Goal: Book appointment/travel/reservation

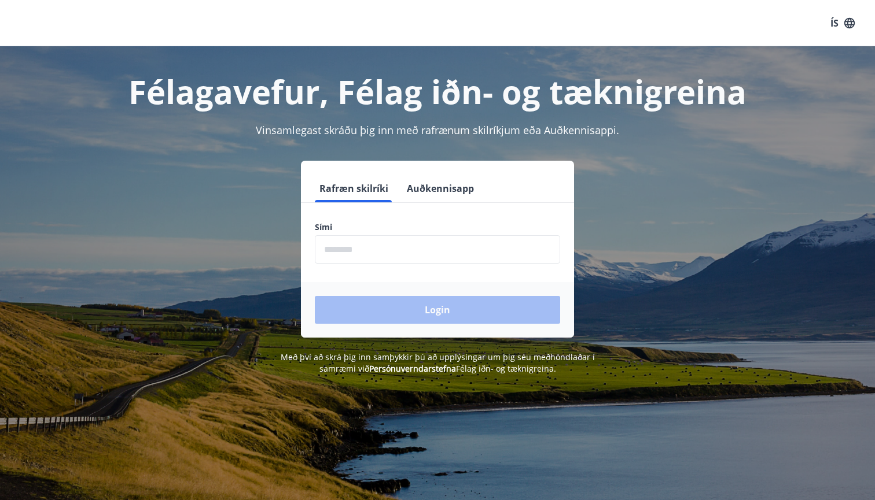
click at [378, 259] on input "phone" at bounding box center [437, 249] width 245 height 28
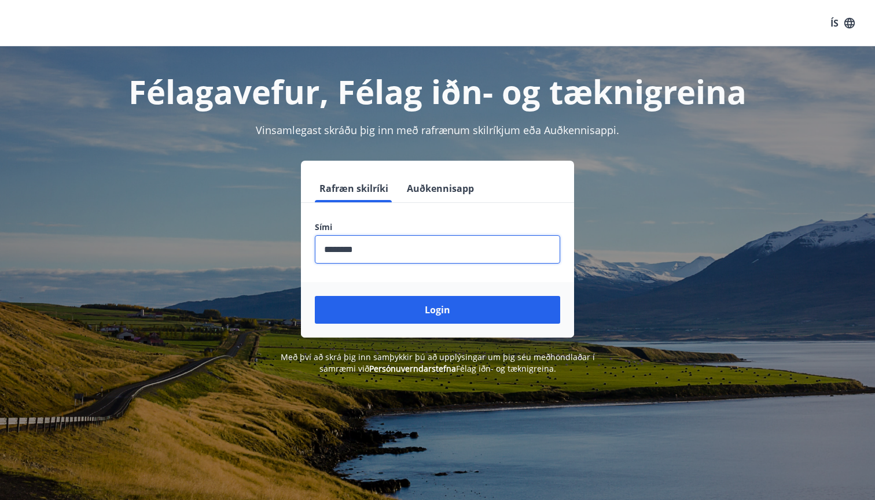
type input "********"
click at [437, 310] on button "Login" at bounding box center [437, 310] width 245 height 28
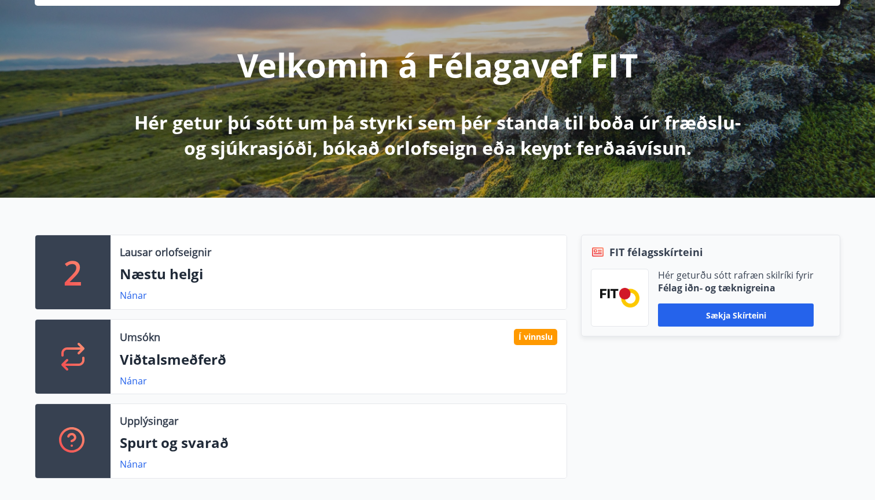
scroll to position [126, 0]
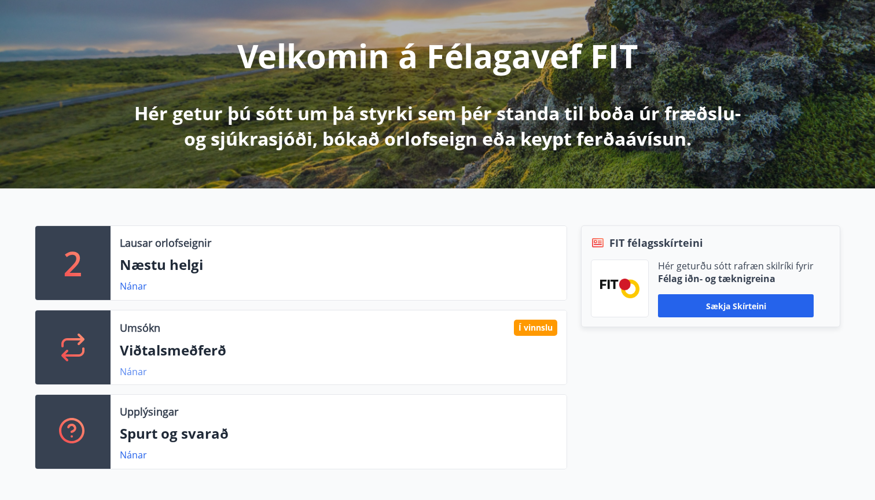
click at [134, 375] on link "Nánar" at bounding box center [133, 372] width 27 height 13
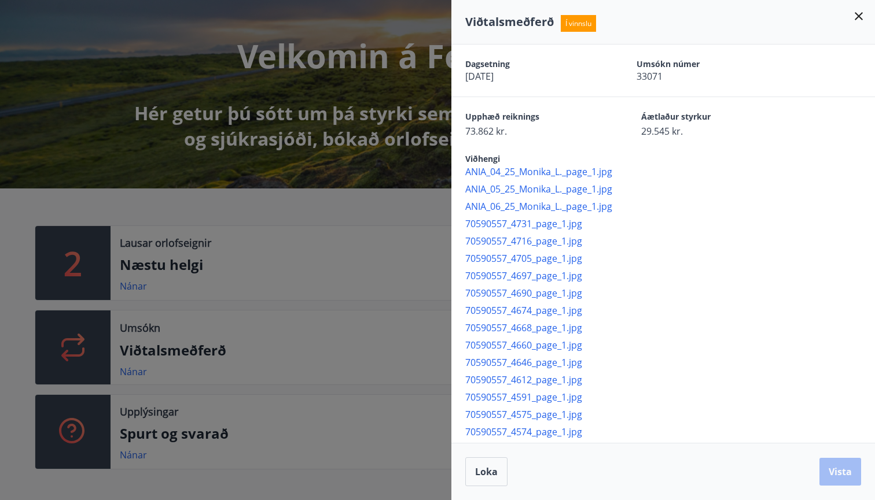
click at [351, 260] on div at bounding box center [437, 250] width 875 height 500
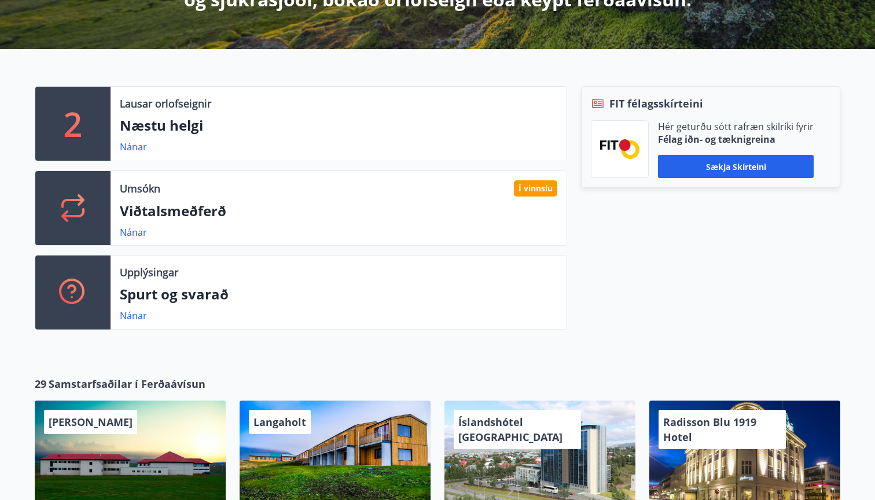
scroll to position [238, 0]
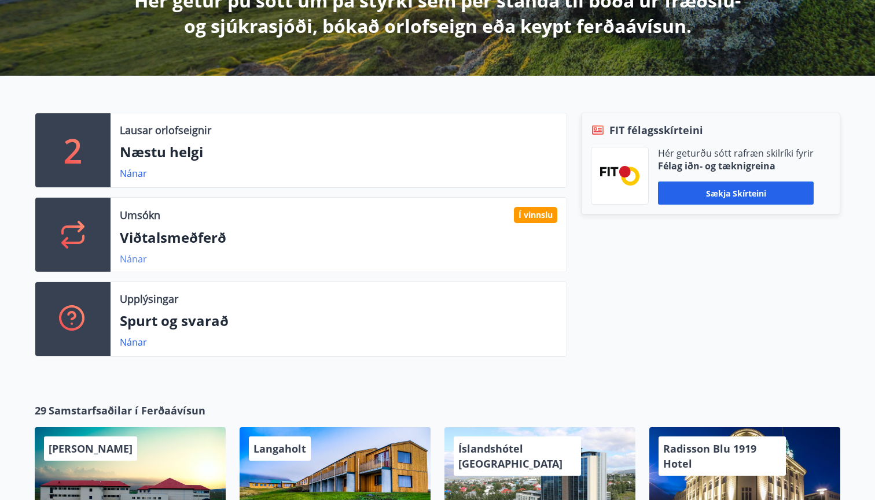
click at [135, 260] on link "Nánar" at bounding box center [133, 259] width 27 height 13
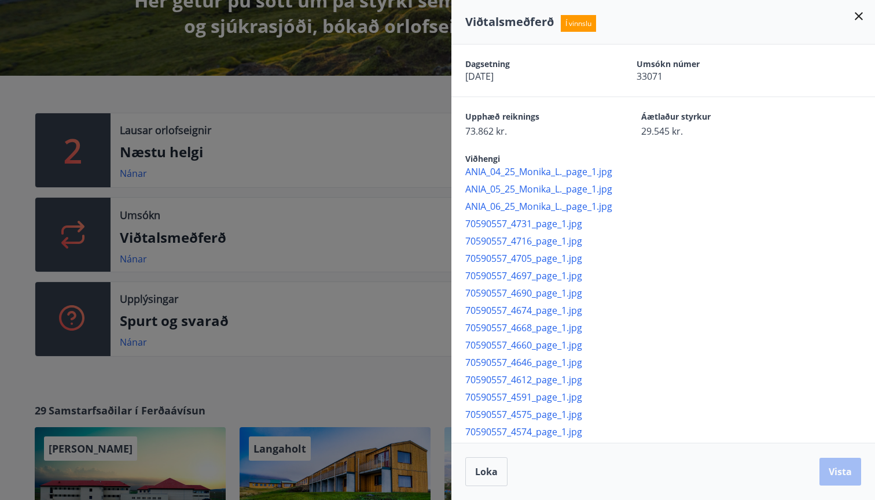
click at [179, 82] on div at bounding box center [437, 250] width 875 height 500
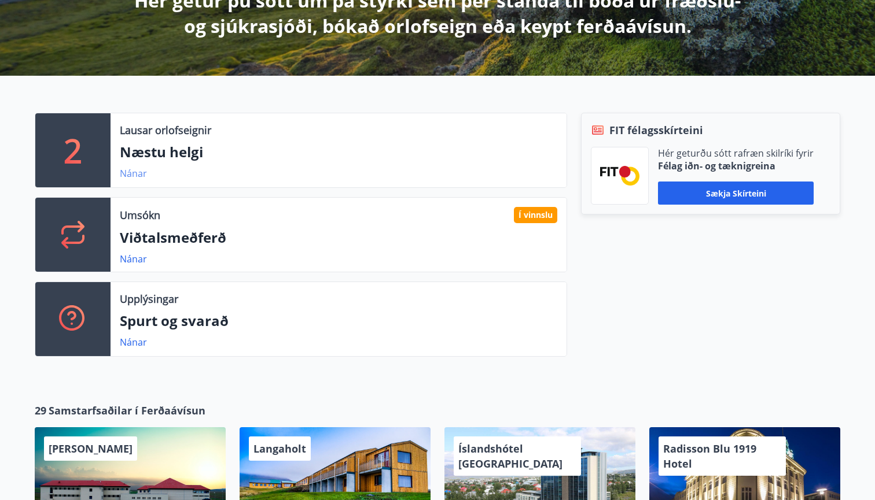
click at [132, 177] on link "Nánar" at bounding box center [133, 173] width 27 height 13
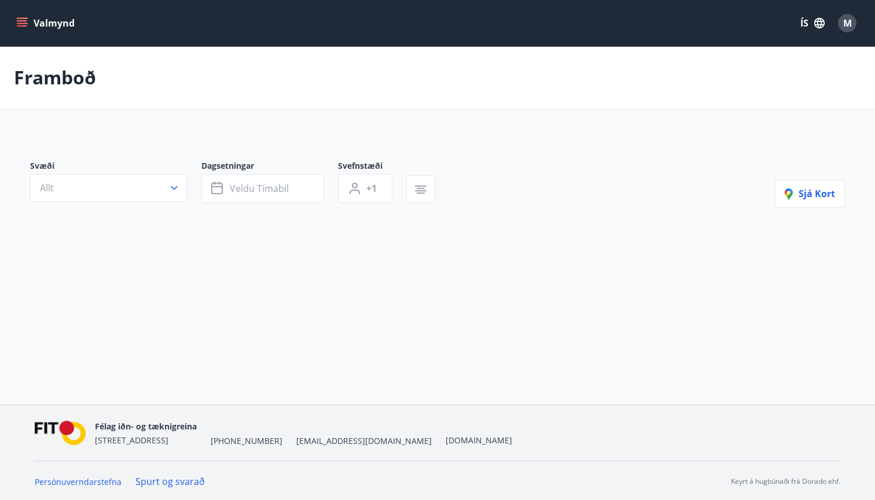
type input "*"
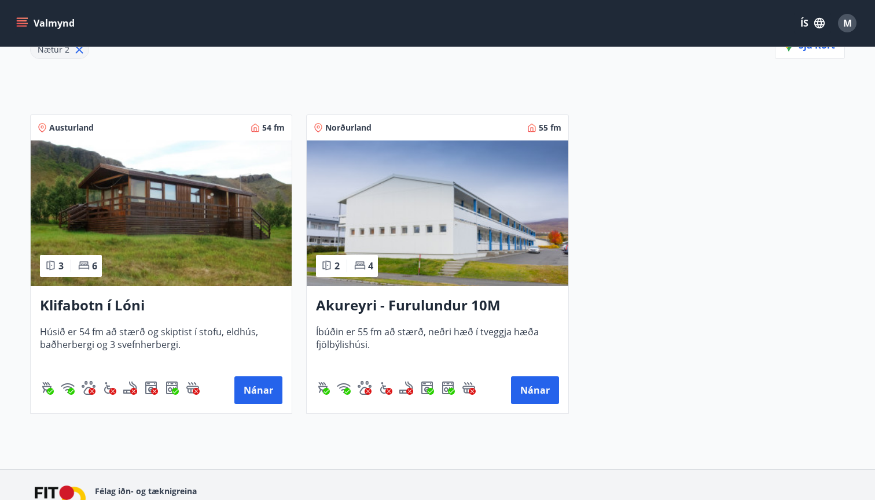
scroll to position [181, 0]
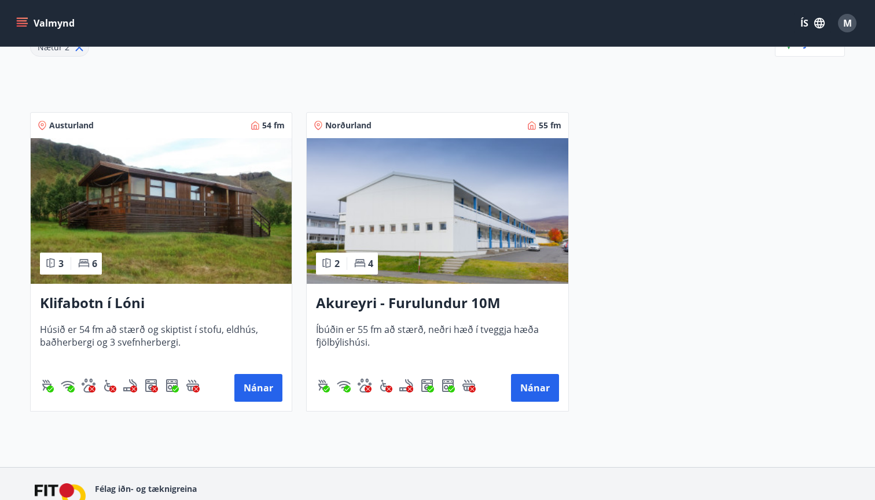
click at [135, 310] on h3 "Klifabotn í Lóni" at bounding box center [161, 303] width 242 height 21
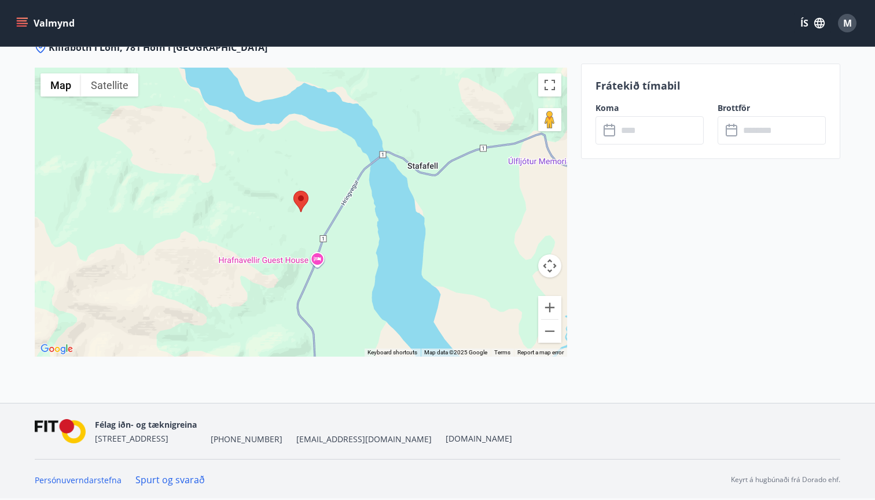
scroll to position [1581, 0]
click at [640, 124] on input "text" at bounding box center [660, 130] width 86 height 28
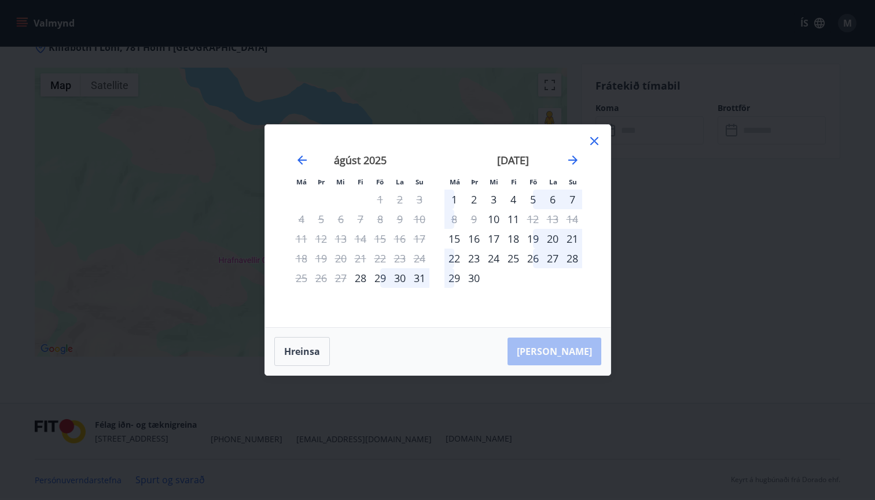
click at [382, 282] on div "29" at bounding box center [380, 278] width 20 height 20
click at [452, 201] on div "1" at bounding box center [454, 200] width 20 height 20
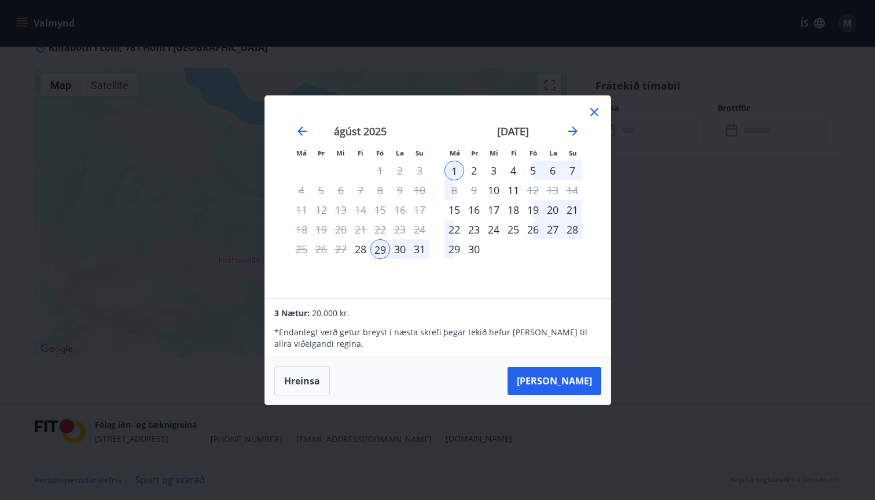
click at [594, 110] on icon at bounding box center [594, 112] width 14 height 14
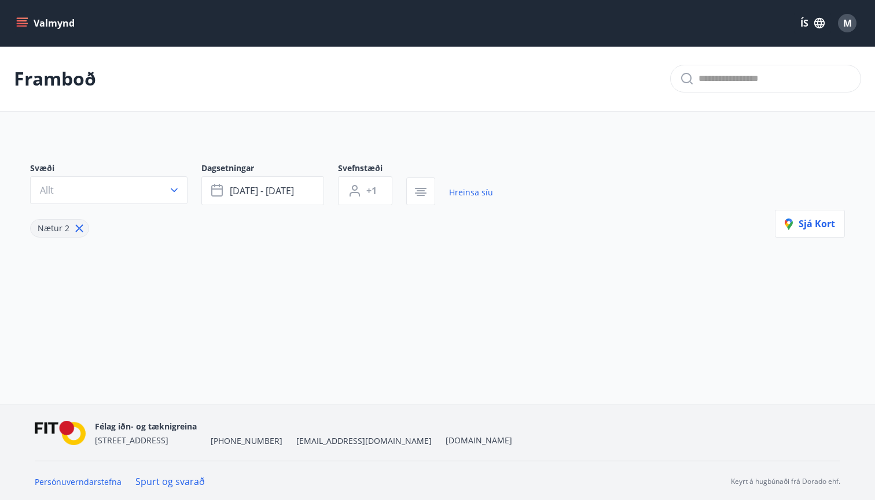
type input "*"
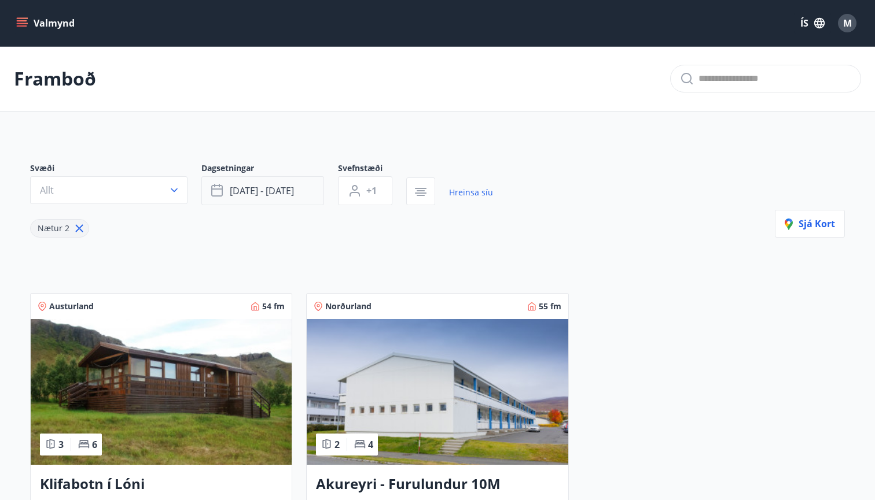
click at [286, 201] on button "[DATE] - [DATE]" at bounding box center [262, 190] width 123 height 29
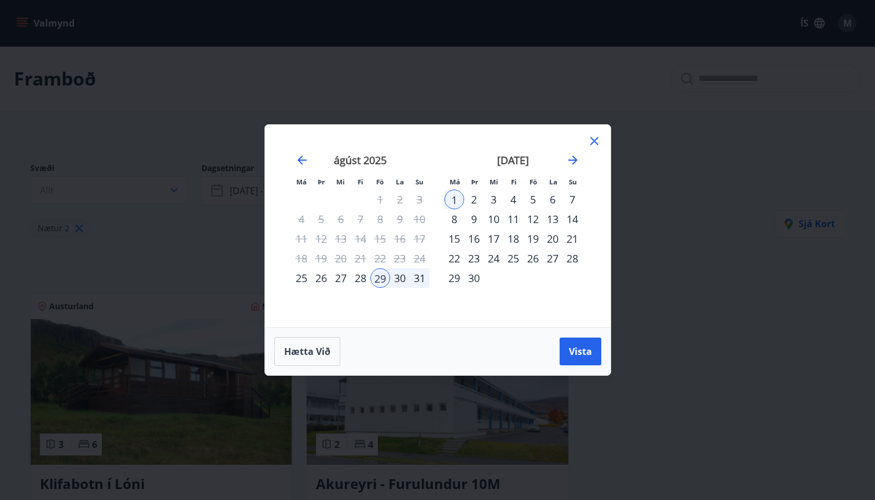
click at [532, 197] on div "5" at bounding box center [533, 200] width 20 height 20
click at [455, 216] on div "8" at bounding box center [454, 219] width 20 height 20
click at [573, 357] on span "Vista" at bounding box center [580, 351] width 23 height 13
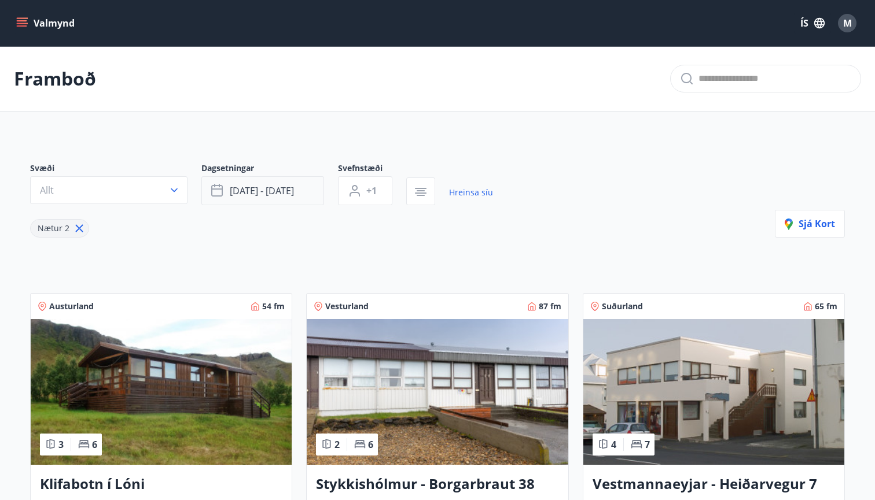
click at [263, 185] on span "[DATE] - [DATE]" at bounding box center [262, 191] width 64 height 13
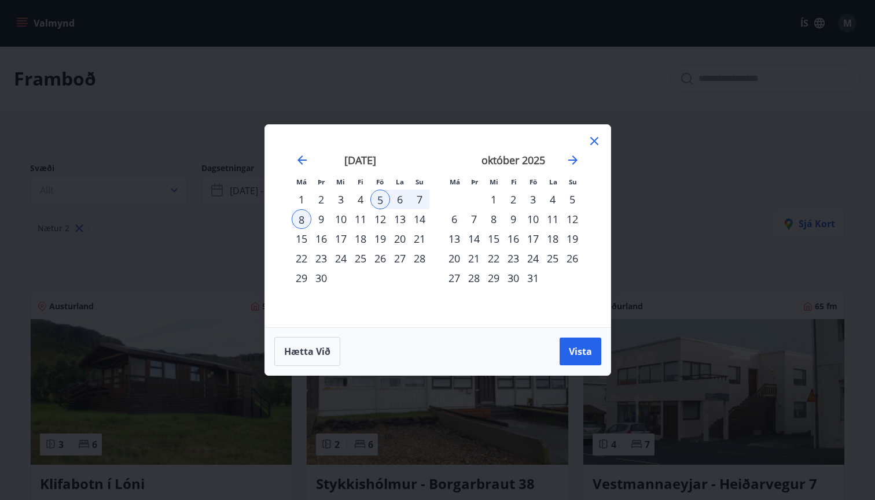
click at [387, 219] on div "12" at bounding box center [380, 219] width 20 height 20
click at [296, 237] on div "15" at bounding box center [302, 239] width 20 height 20
click at [589, 353] on span "Vista" at bounding box center [580, 351] width 23 height 13
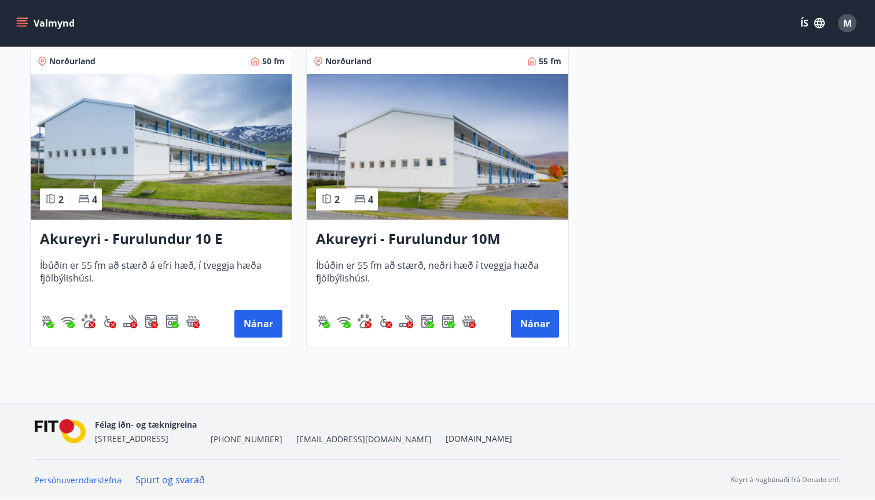
scroll to position [245, 0]
